Goal: Task Accomplishment & Management: Use online tool/utility

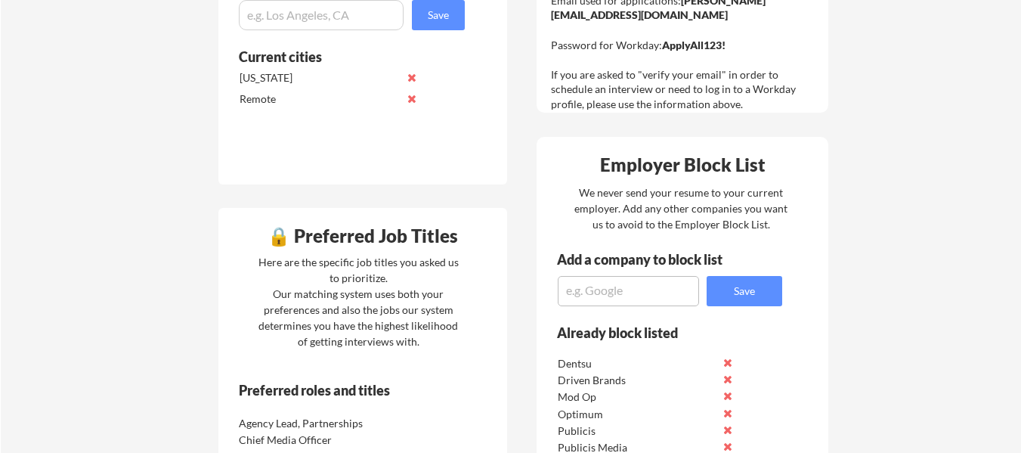
scroll to position [756, 0]
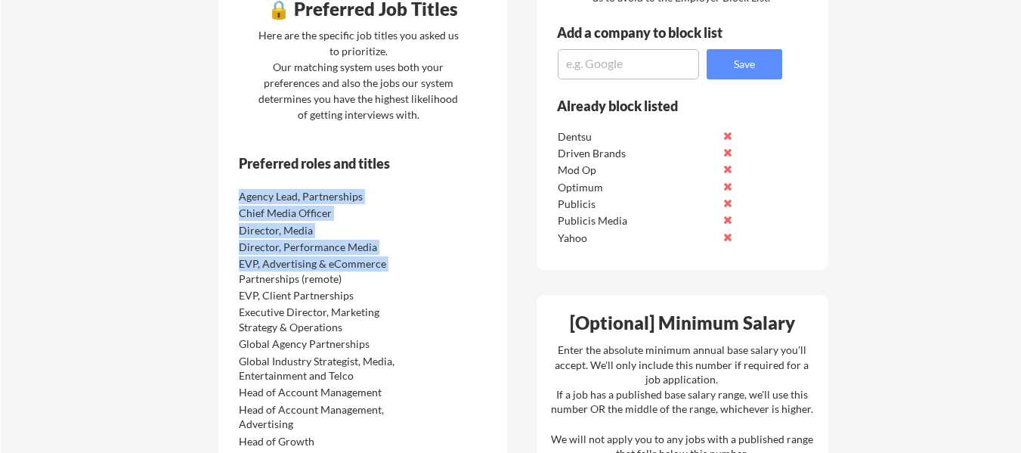
drag, startPoint x: 239, startPoint y: 197, endPoint x: 395, endPoint y: 265, distance: 170.5
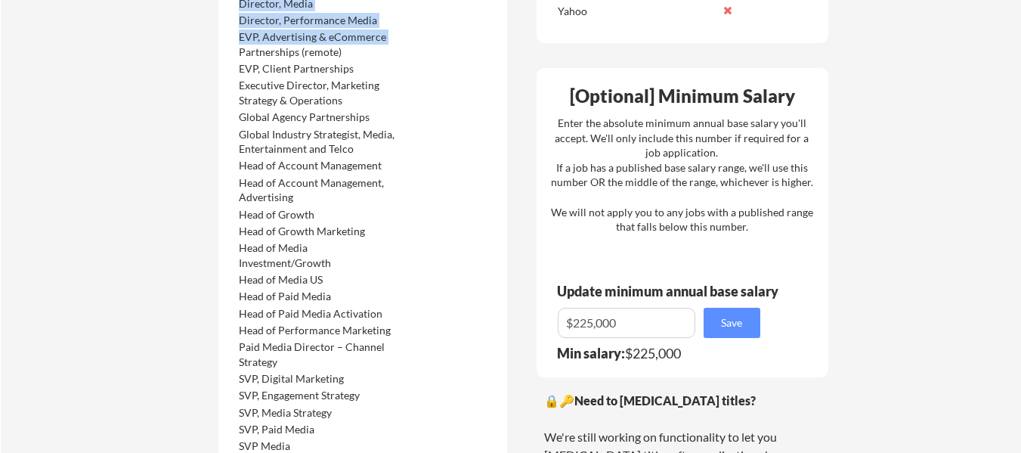
scroll to position [1209, 0]
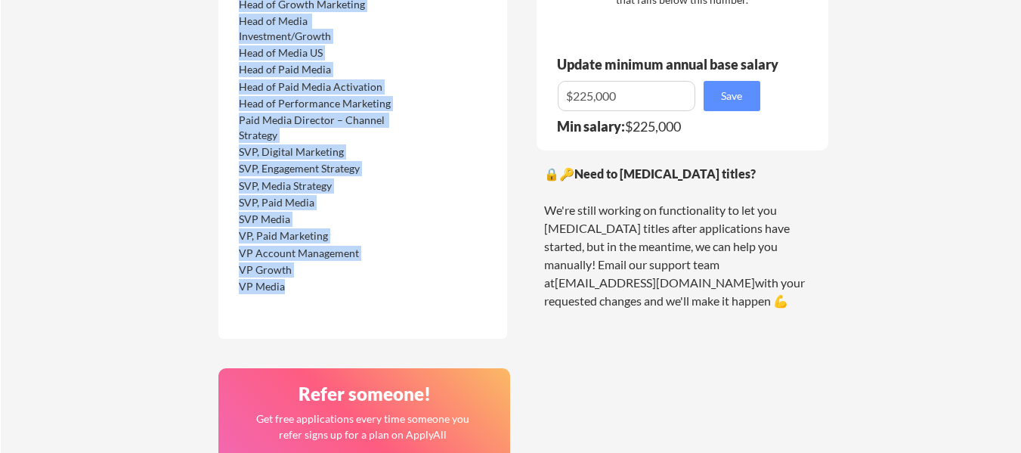
click at [311, 289] on div "VP Media" at bounding box center [318, 286] width 159 height 15
copy div "Agency Lead, Partnerships Chief Media Officer Director, Media Director, Perform…"
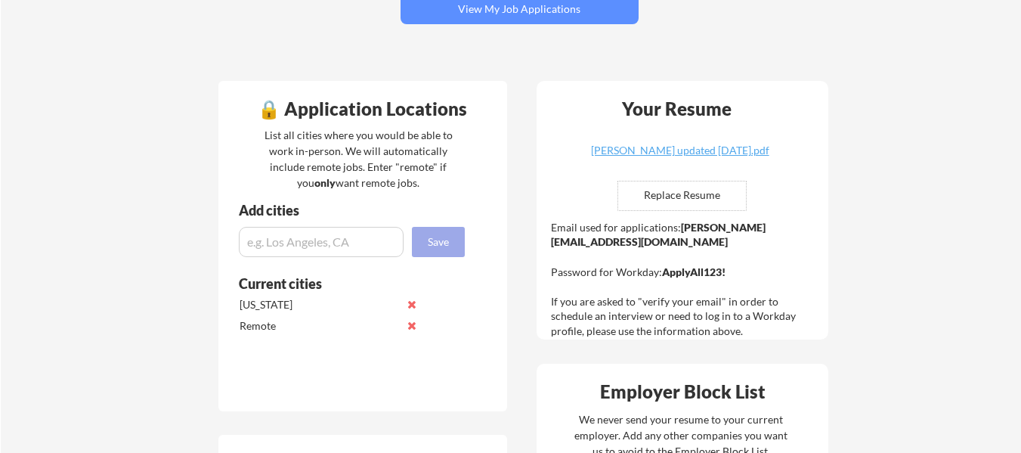
scroll to position [0, 0]
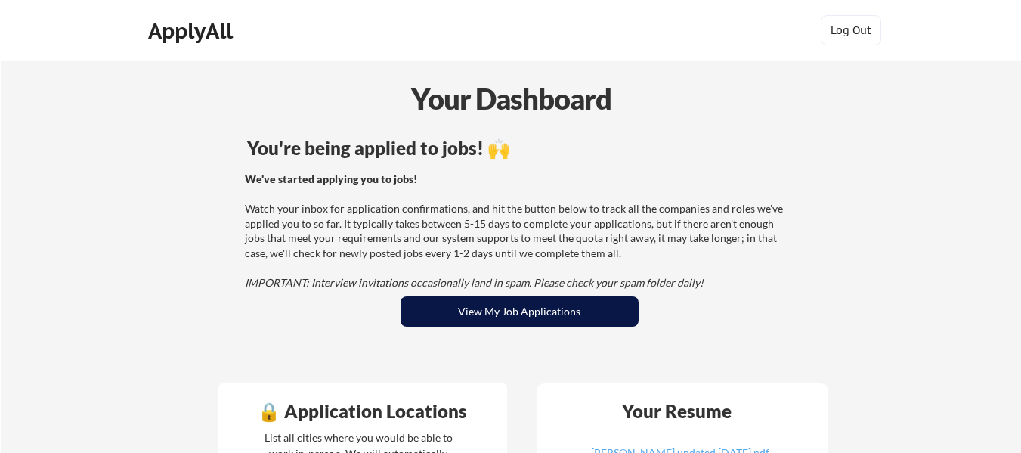
click at [456, 299] on button "View My Job Applications" at bounding box center [519, 311] width 238 height 30
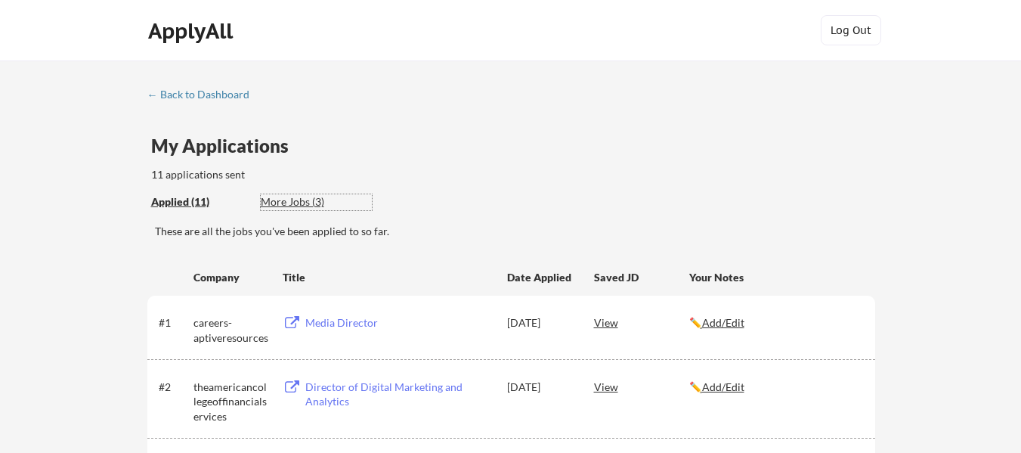
click at [305, 204] on div "More Jobs (3)" at bounding box center [316, 201] width 111 height 15
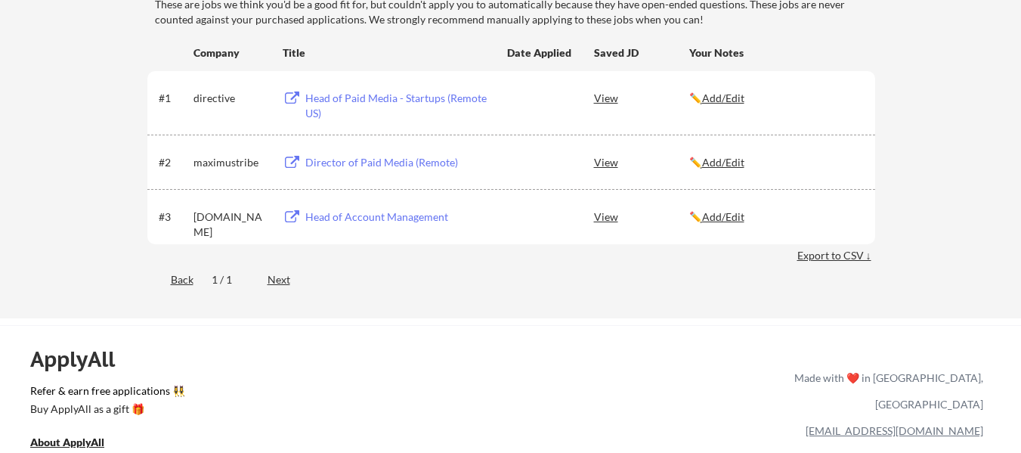
scroll to position [151, 0]
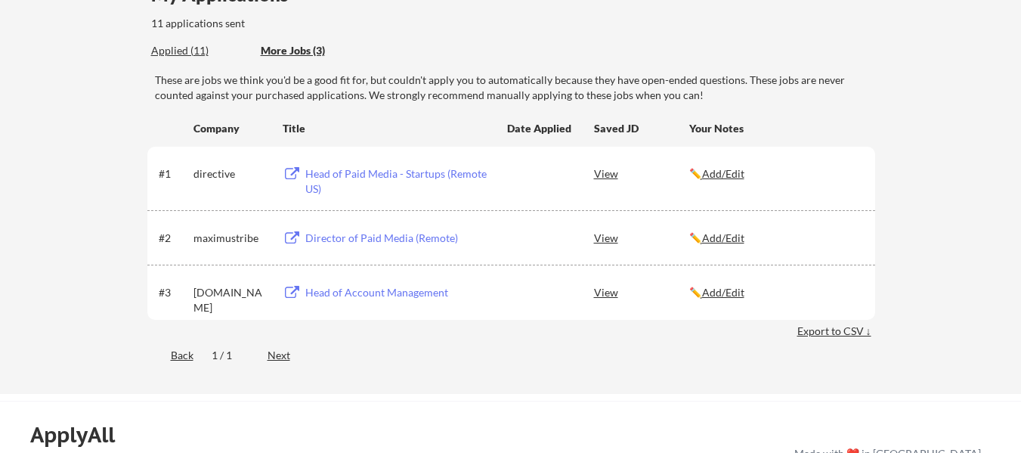
click at [388, 292] on div "Head of Account Management" at bounding box center [398, 292] width 187 height 15
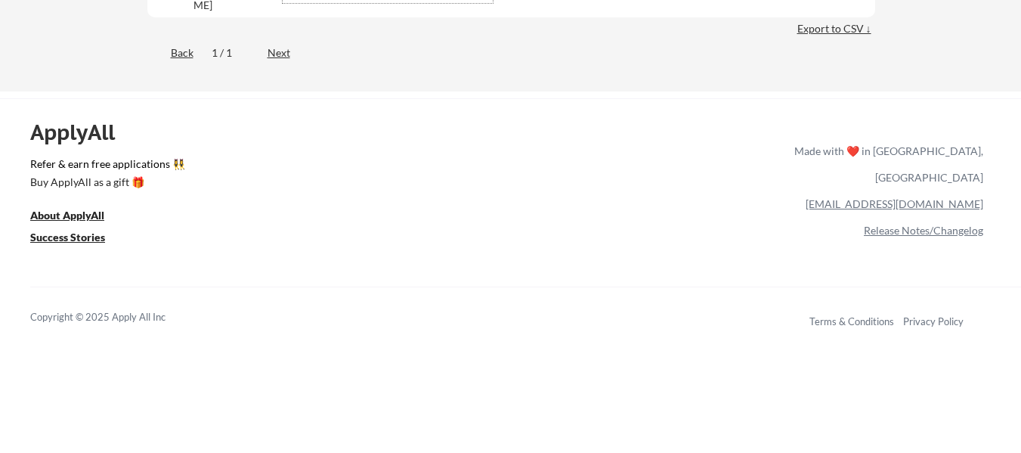
scroll to position [76, 0]
